Goal: Complete application form

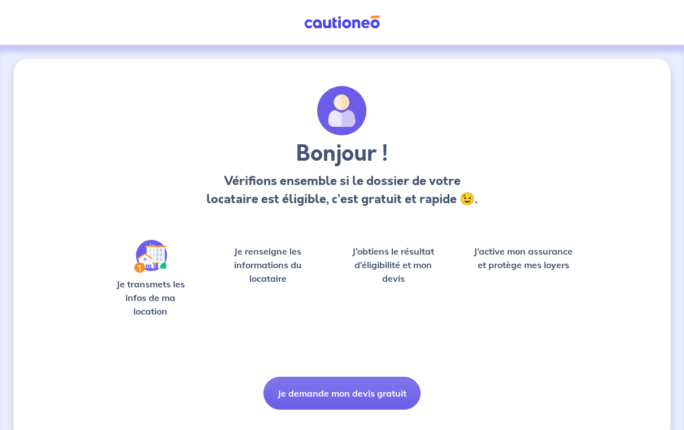
scroll to position [7, 0]
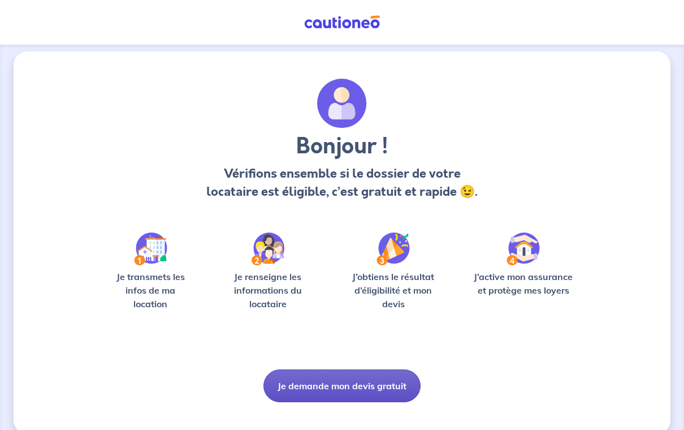
click at [367, 385] on button "Je demande mon devis gratuit" at bounding box center [341, 385] width 157 height 33
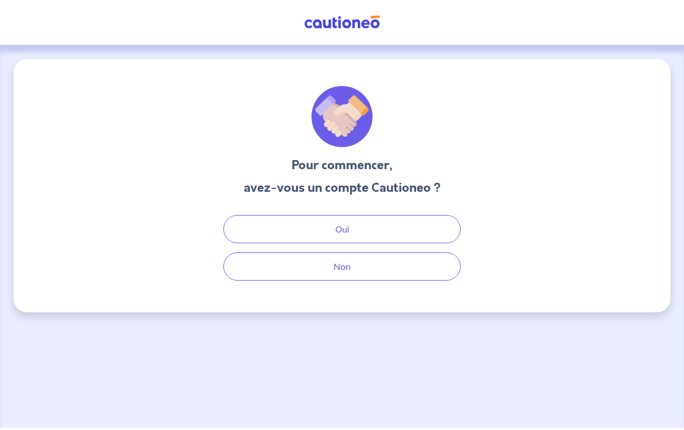
scroll to position [15, 0]
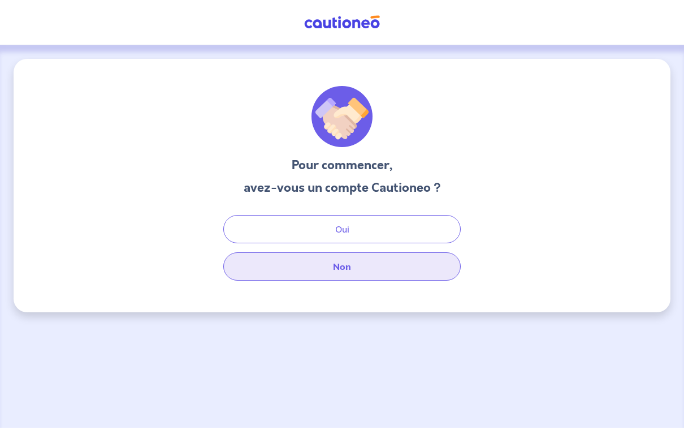
click at [324, 256] on button "Non" at bounding box center [341, 266] width 237 height 28
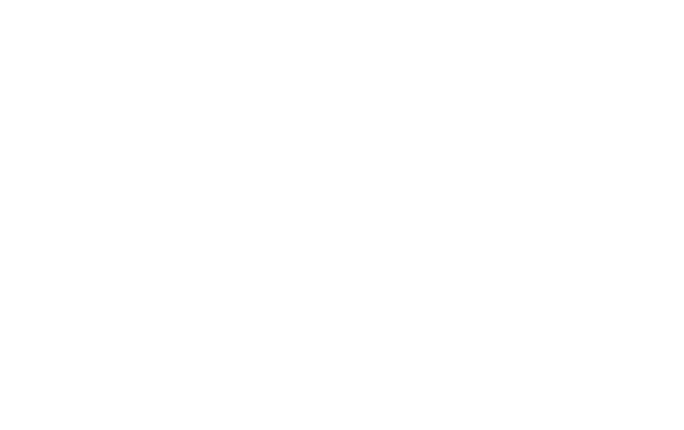
select select "FR"
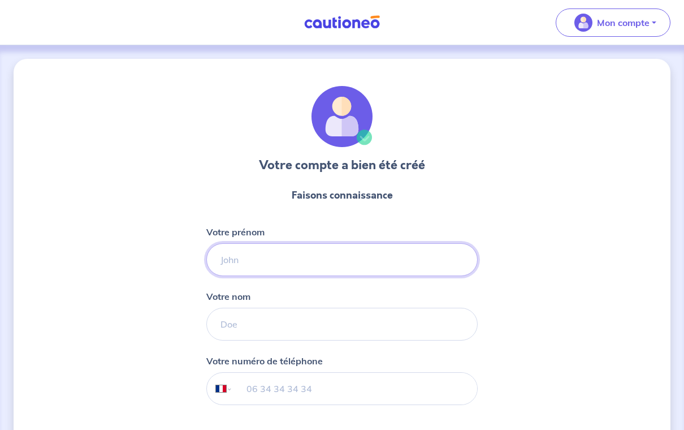
click at [380, 261] on input "Votre prénom" at bounding box center [341, 259] width 271 height 33
type input "Charlotte"
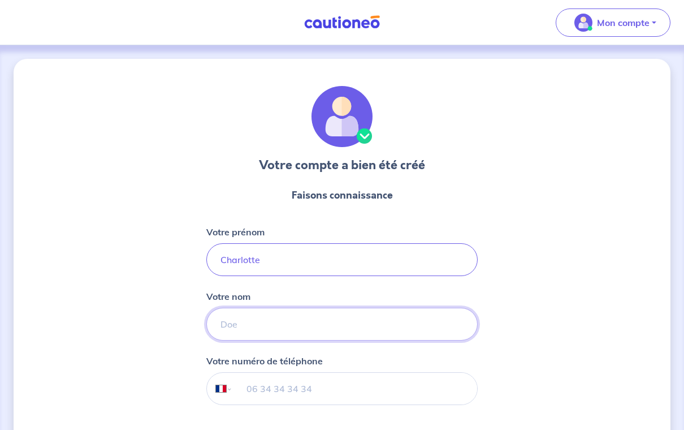
click at [377, 336] on input "Votre nom" at bounding box center [341, 324] width 271 height 33
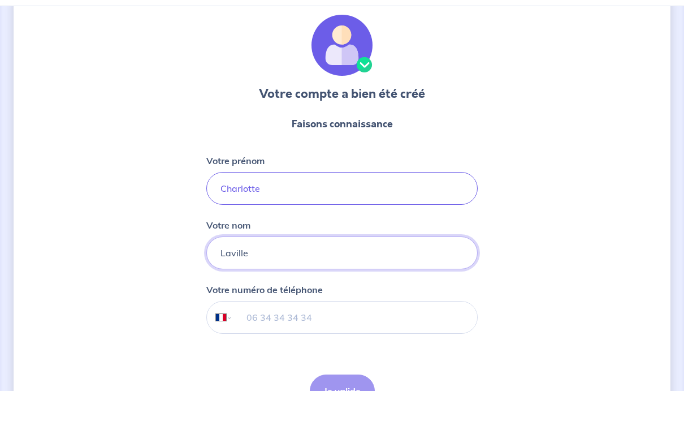
scroll to position [77, 0]
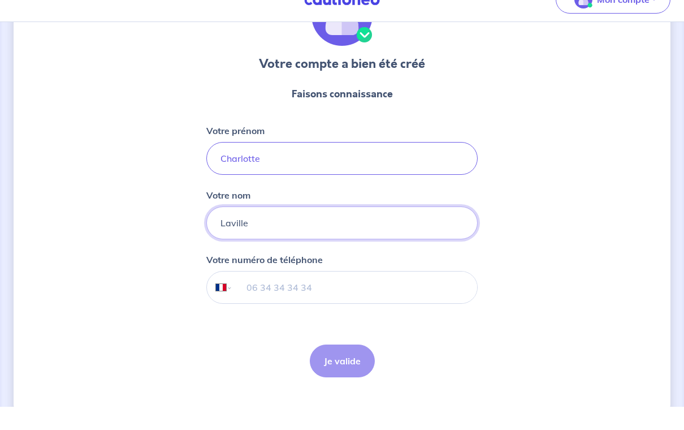
type input "Laville"
click at [388, 295] on input "tel" at bounding box center [355, 311] width 244 height 32
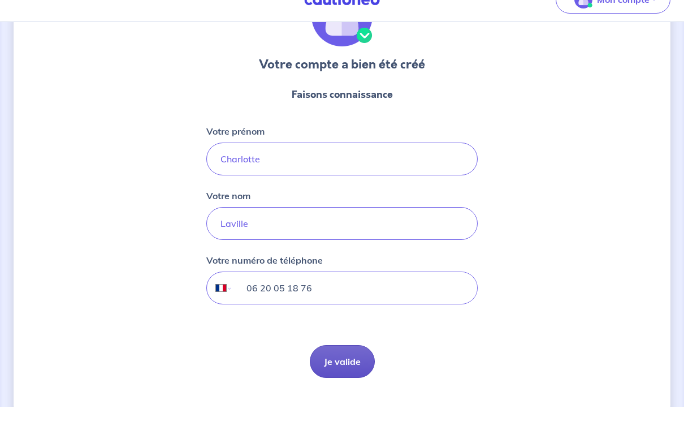
type input "06 20 05 18 76"
click at [352, 368] on button "Je valide" at bounding box center [342, 384] width 65 height 33
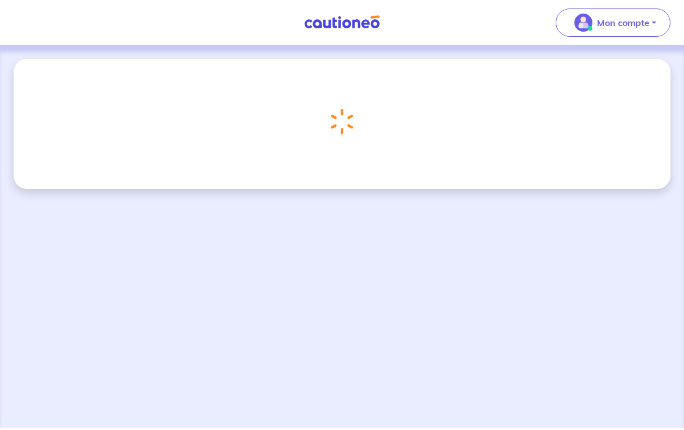
scroll to position [15, 0]
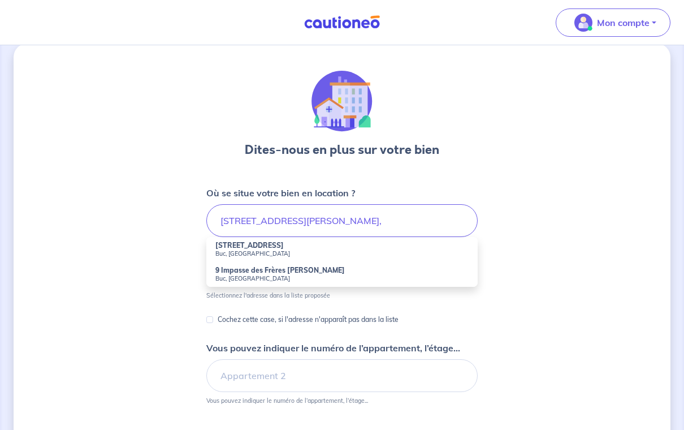
click at [292, 244] on li "9 Rue des Frères Robin Buc, France" at bounding box center [341, 249] width 271 height 25
type input "9 Rue des Frères Robin, Buc, France"
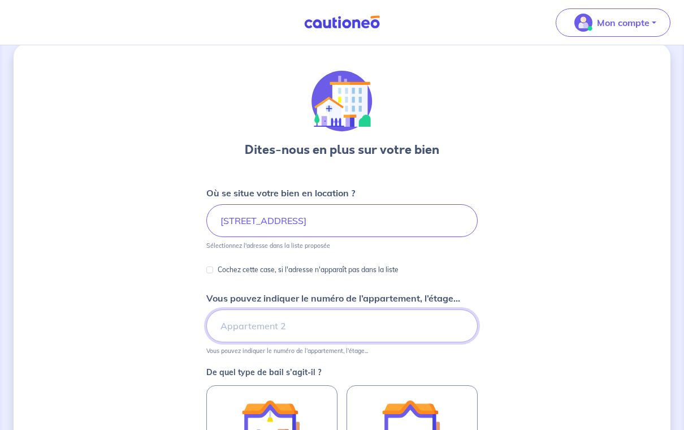
click at [304, 327] on input "Vous pouvez indiquer le numéro de l’appartement, l’étage..." at bounding box center [341, 325] width 271 height 33
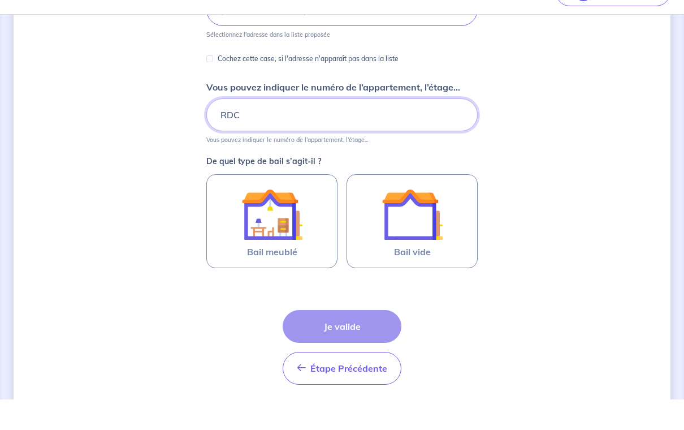
scroll to position [209, 0]
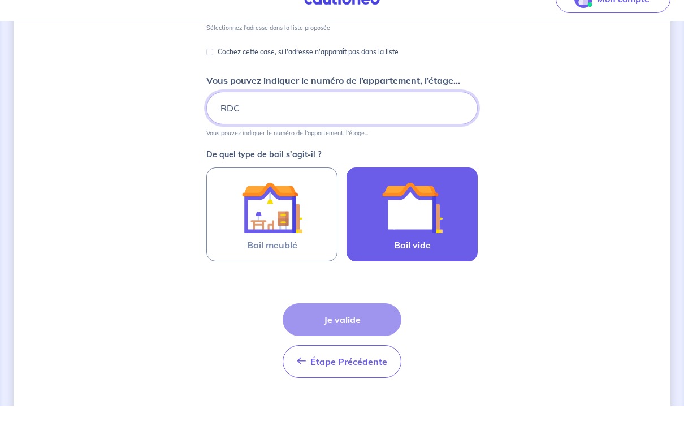
type input "RDC"
click at [432, 210] on img at bounding box center [412, 231] width 61 height 61
click at [0, 0] on input "Bail vide" at bounding box center [0, 0] width 0 height 0
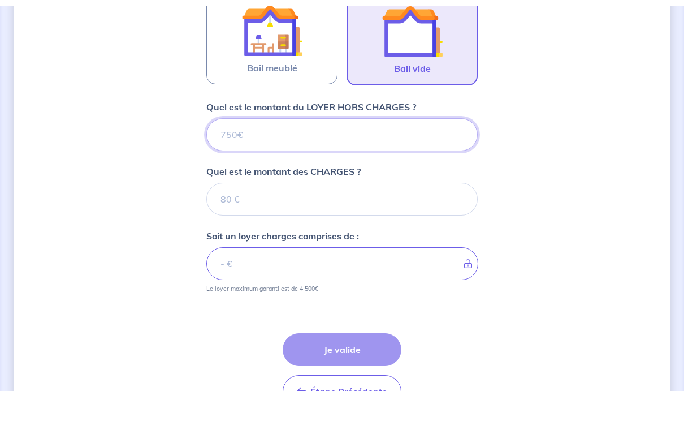
scroll to position [386, 0]
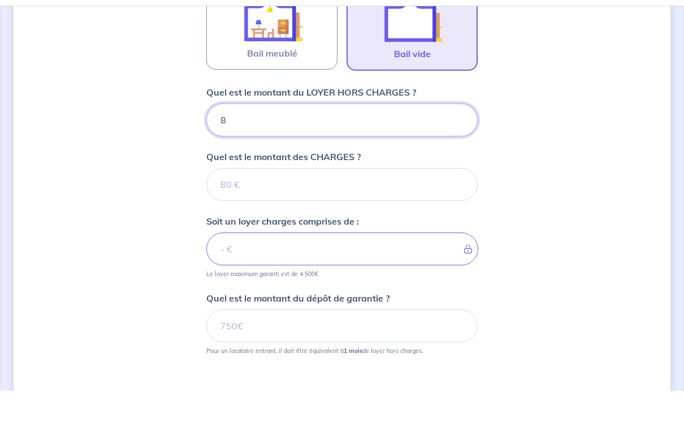
type input "85"
type input "850"
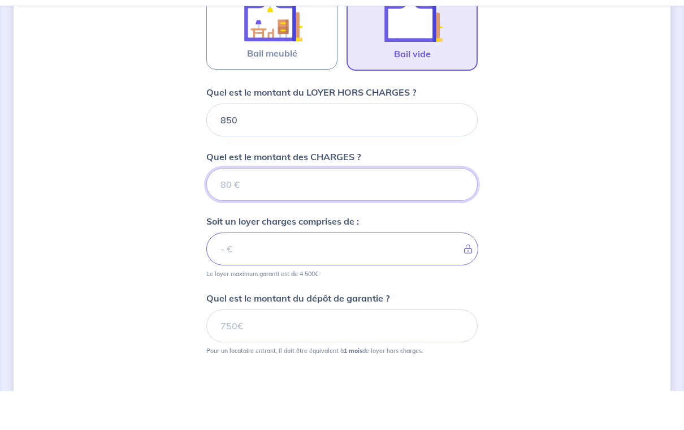
click at [413, 207] on input "Quel est le montant des CHARGES ?" at bounding box center [341, 223] width 271 height 33
type input "50"
type input "900"
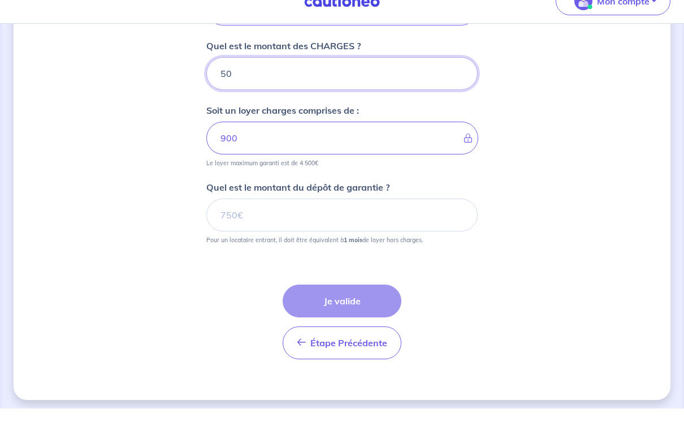
scroll to position [514, 0]
type input "50"
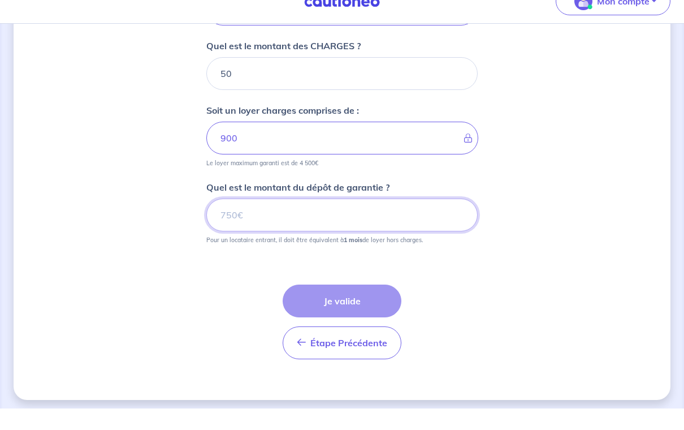
click at [453, 220] on input "Quel est le montant du dépôt de garantie ?" at bounding box center [341, 236] width 271 height 33
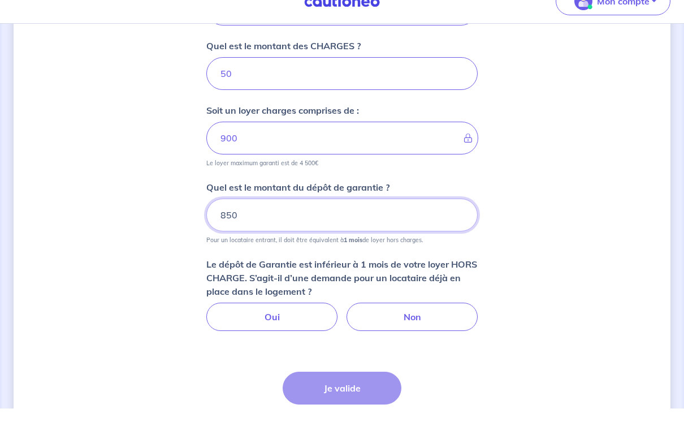
scroll to position [501, 0]
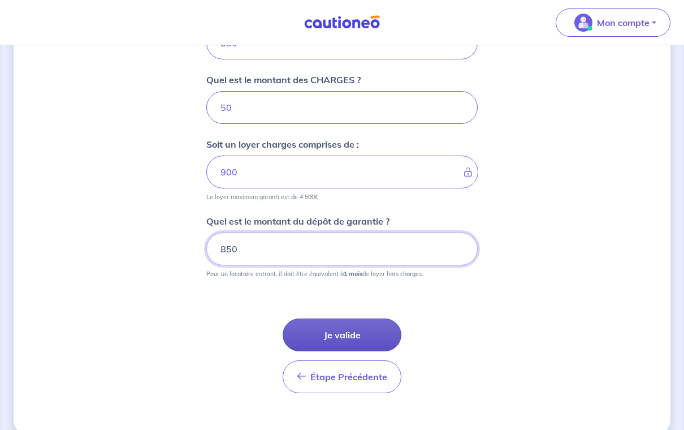
type input "850"
click at [365, 330] on button "Je valide" at bounding box center [342, 334] width 119 height 33
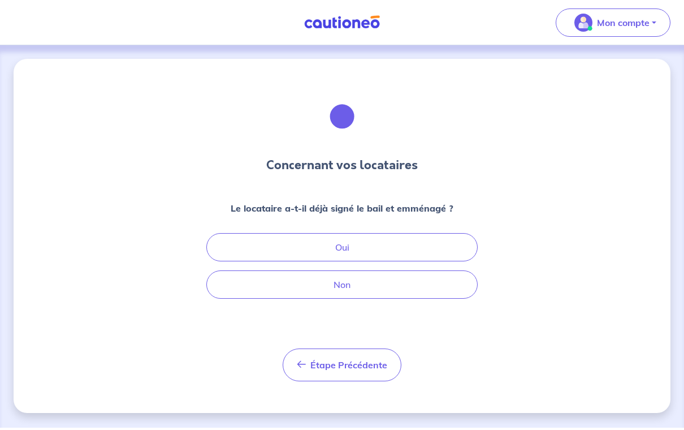
scroll to position [15, 0]
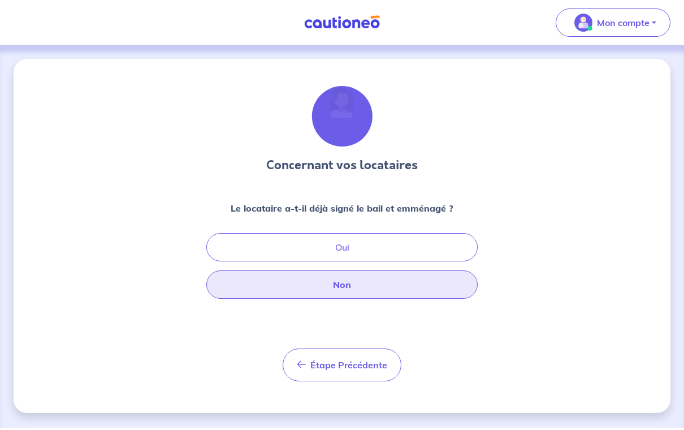
click at [405, 270] on button "Non" at bounding box center [341, 284] width 271 height 28
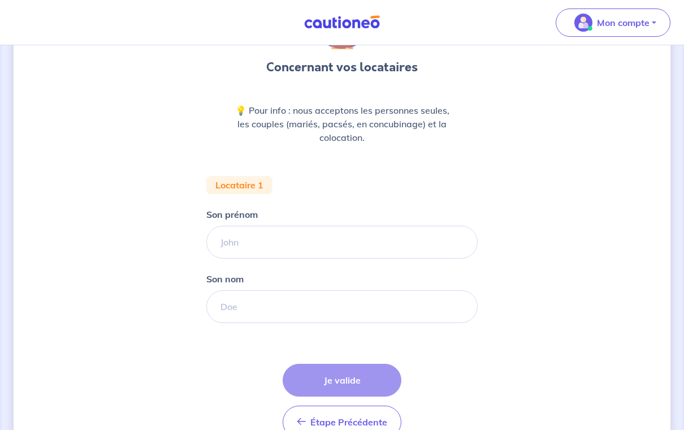
scroll to position [98, 0]
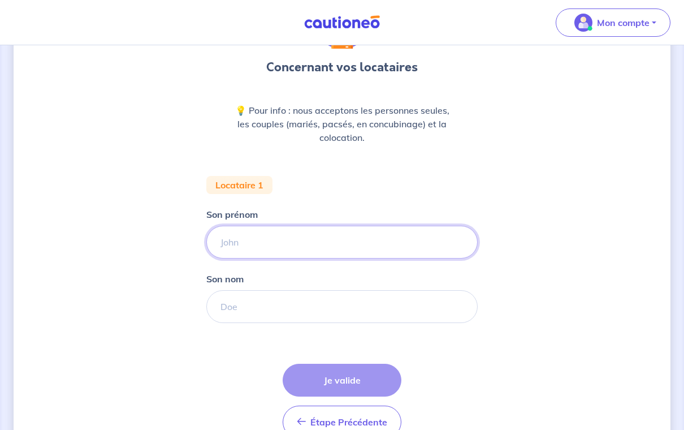
click at [414, 250] on input "Son prénom" at bounding box center [341, 242] width 271 height 33
type input "Cyril"
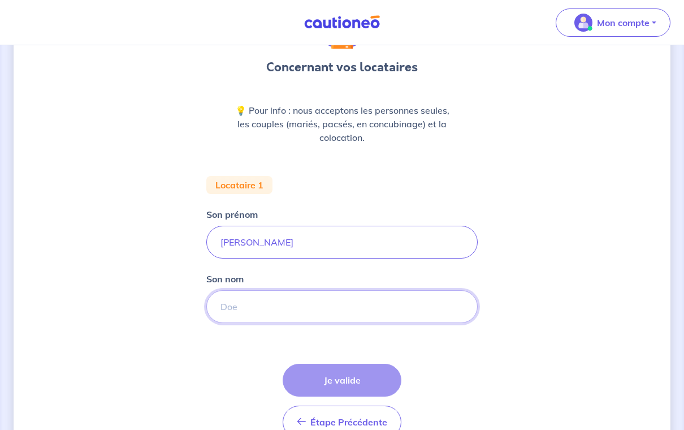
click at [444, 309] on input "Son nom" at bounding box center [341, 306] width 271 height 33
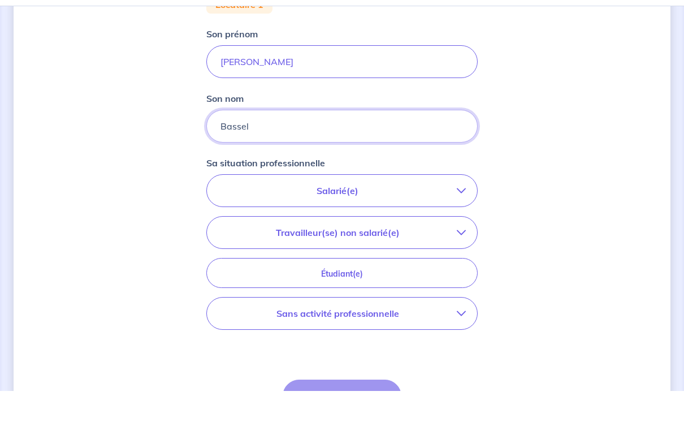
scroll to position [240, 0]
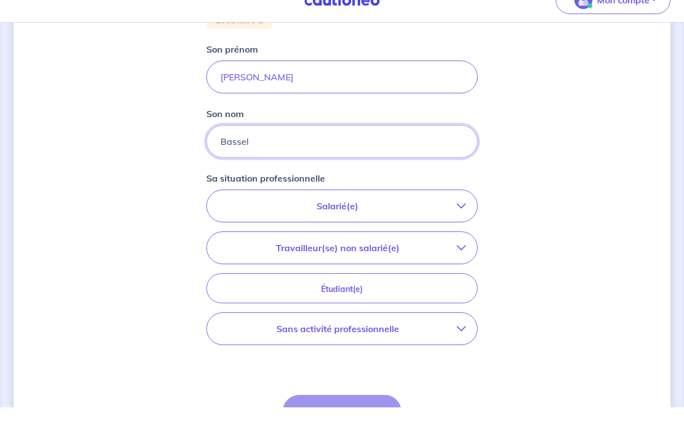
type input "Bassel"
click at [453, 222] on p "Salarié(e)" at bounding box center [337, 229] width 239 height 14
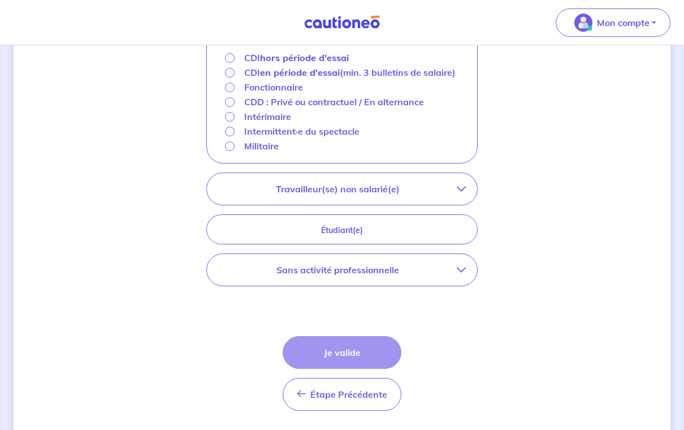
scroll to position [442, 0]
click at [456, 277] on p "Sans activité professionnelle" at bounding box center [337, 270] width 239 height 14
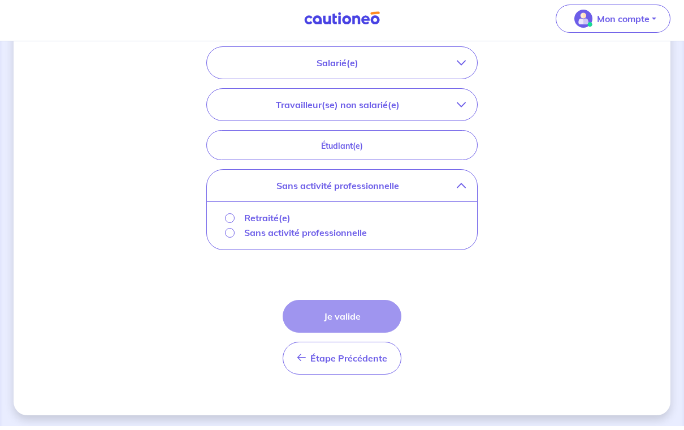
scroll to position [387, 0]
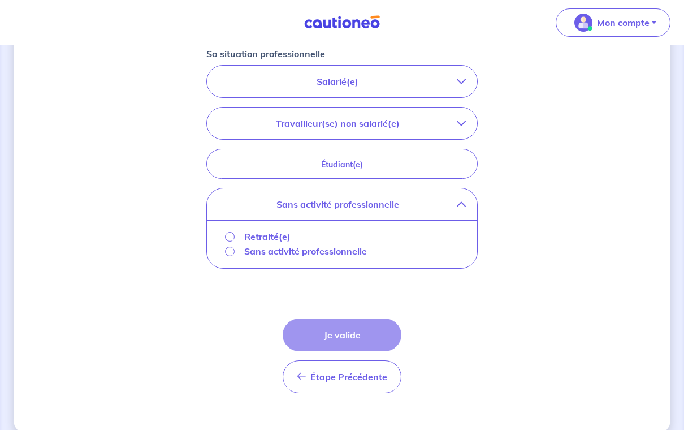
click at [461, 210] on button "Sans activité professionnelle" at bounding box center [342, 204] width 270 height 32
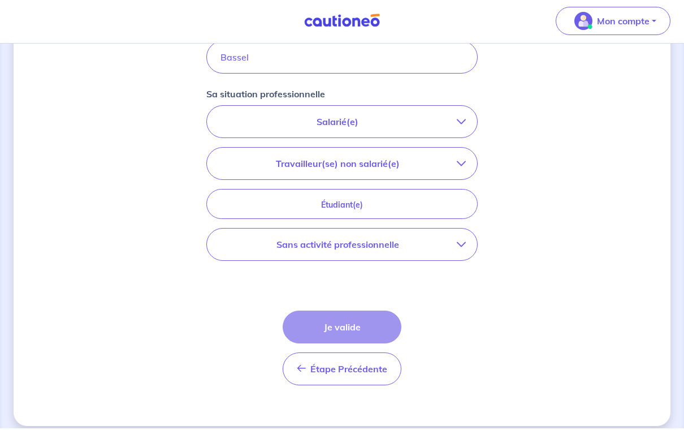
scroll to position [339, 0]
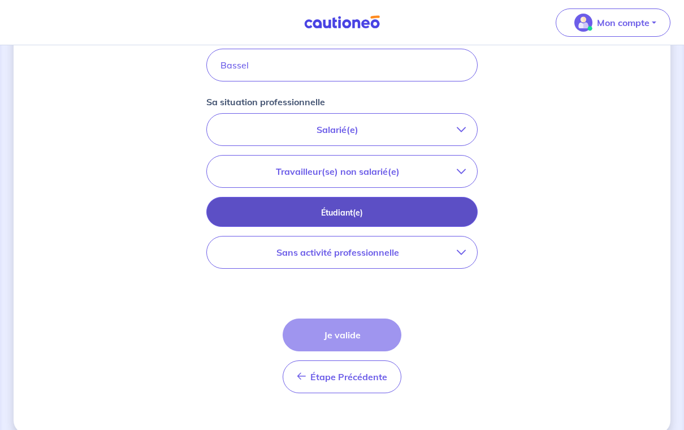
click at [463, 207] on p "Étudiant(e)" at bounding box center [341, 212] width 243 height 12
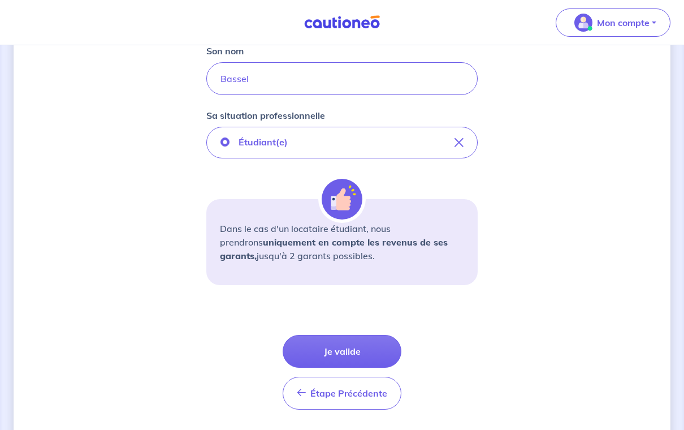
scroll to position [326, 0]
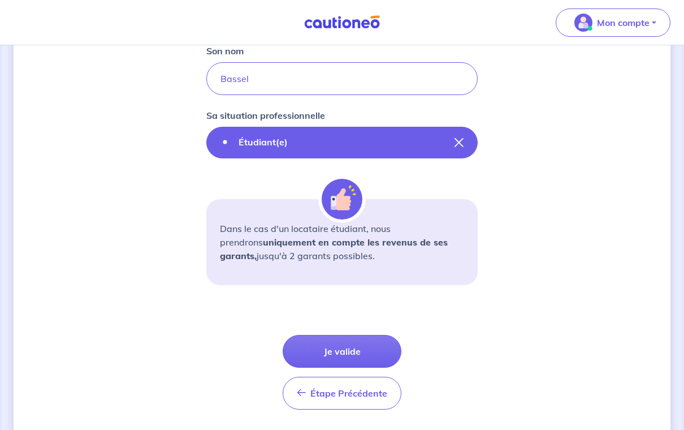
click at [469, 133] on button "Étudiant(e)" at bounding box center [341, 143] width 271 height 32
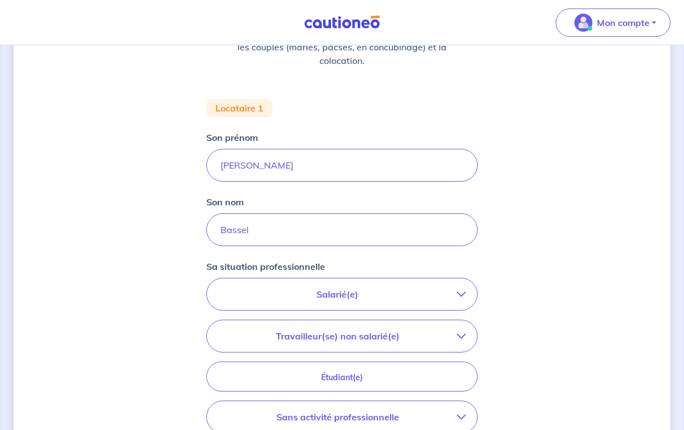
scroll to position [175, 0]
click at [449, 295] on p "Salarié(e)" at bounding box center [337, 294] width 239 height 14
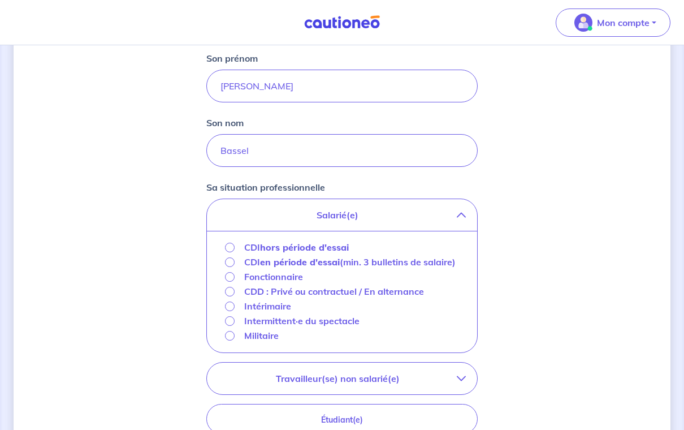
scroll to position [259, 0]
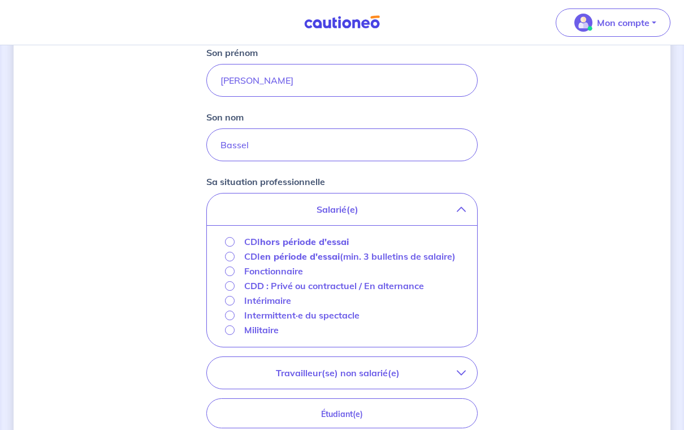
click at [234, 257] on input "CDI en période d'essai (min. 3 bulletins de salaire)" at bounding box center [230, 257] width 10 height 10
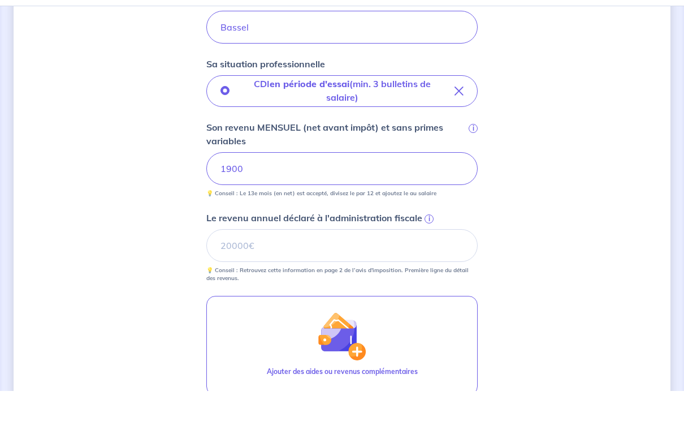
scroll to position [340, 0]
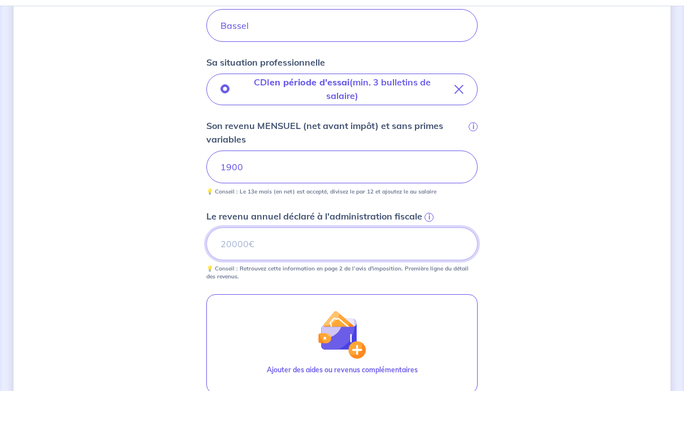
click at [423, 266] on input "Le revenu annuel déclaré à l'administration fiscale i" at bounding box center [341, 282] width 271 height 33
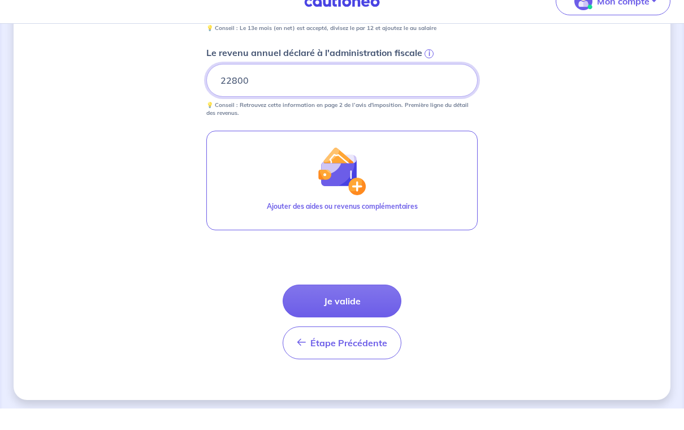
scroll to position [526, 0]
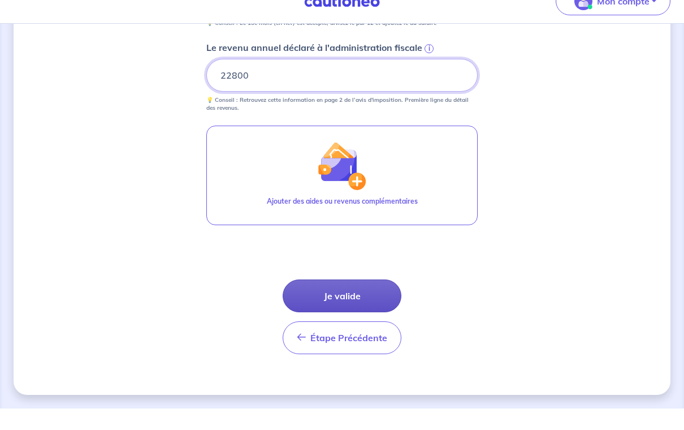
type input "22800"
click at [370, 301] on button "Je valide" at bounding box center [342, 317] width 119 height 33
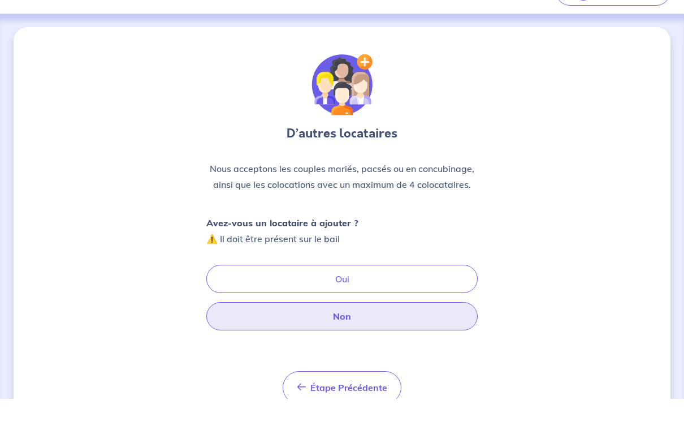
click at [388, 350] on button "Non" at bounding box center [341, 348] width 271 height 28
